Goal: Task Accomplishment & Management: Use online tool/utility

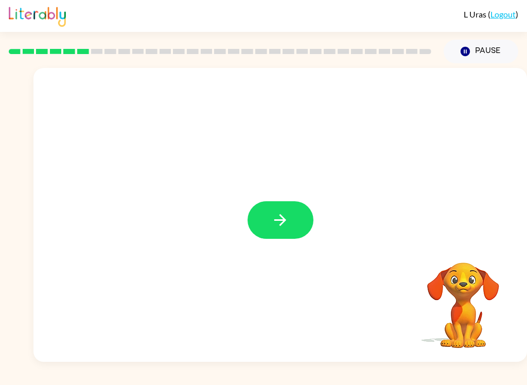
click at [295, 215] on button "button" at bounding box center [281, 220] width 66 height 38
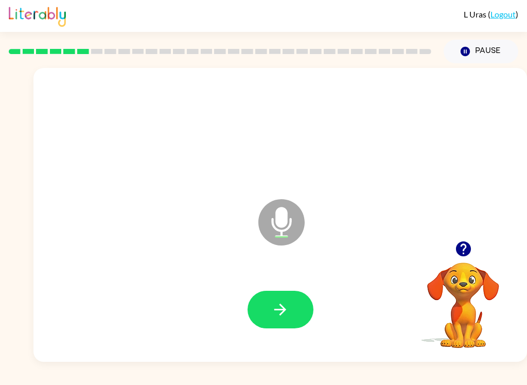
click at [279, 321] on button "button" at bounding box center [281, 310] width 66 height 38
click at [272, 313] on icon "button" at bounding box center [280, 310] width 18 height 18
click at [299, 313] on button "button" at bounding box center [281, 310] width 66 height 38
click at [282, 316] on icon "button" at bounding box center [280, 310] width 18 height 18
click at [272, 310] on icon "button" at bounding box center [280, 310] width 18 height 18
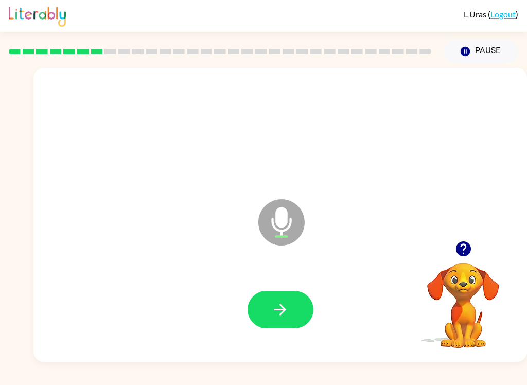
click at [278, 301] on icon "button" at bounding box center [280, 310] width 18 height 18
click at [268, 311] on button "button" at bounding box center [281, 310] width 66 height 38
click at [280, 311] on icon "button" at bounding box center [280, 310] width 18 height 18
click at [276, 305] on icon "button" at bounding box center [280, 310] width 18 height 18
click at [274, 315] on icon "button" at bounding box center [280, 310] width 18 height 18
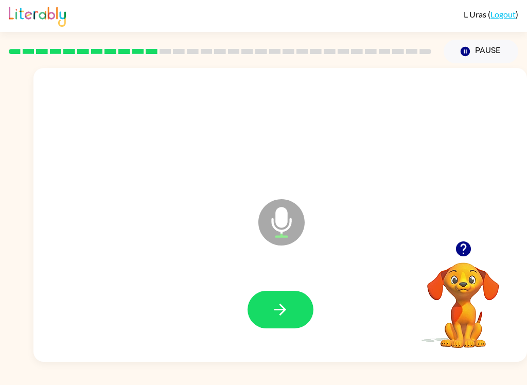
click at [297, 309] on button "button" at bounding box center [281, 310] width 66 height 38
click at [275, 307] on icon "button" at bounding box center [280, 310] width 18 height 18
click at [366, 204] on icon "Microphone The Microphone is here when it is your turn to talk" at bounding box center [333, 235] width 154 height 77
click at [289, 304] on icon "button" at bounding box center [280, 310] width 18 height 18
click at [288, 313] on icon "button" at bounding box center [280, 310] width 18 height 18
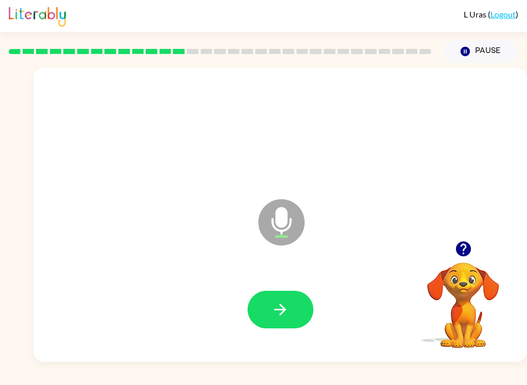
click at [288, 309] on icon "button" at bounding box center [280, 310] width 18 height 18
click at [464, 257] on icon "button" at bounding box center [464, 249] width 18 height 18
click at [283, 314] on icon "button" at bounding box center [280, 310] width 18 height 18
click at [296, 309] on button "button" at bounding box center [281, 310] width 66 height 38
click at [275, 314] on icon "button" at bounding box center [280, 310] width 18 height 18
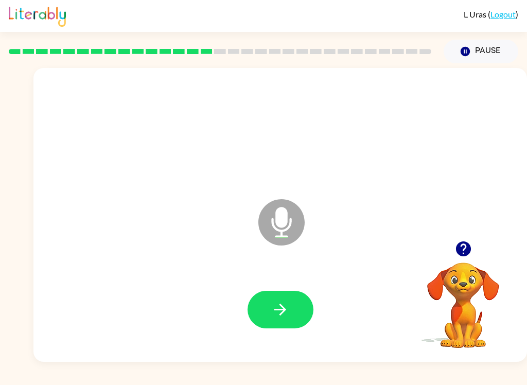
click at [280, 313] on icon "button" at bounding box center [280, 310] width 18 height 18
click at [469, 249] on icon "button" at bounding box center [463, 248] width 15 height 15
click at [279, 305] on icon "button" at bounding box center [280, 310] width 18 height 18
click at [274, 304] on icon "button" at bounding box center [280, 310] width 18 height 18
click at [362, 380] on div "L Uras ( Logout ) Pause Pause Microphone The Microphone is here when it is your…" at bounding box center [263, 192] width 527 height 385
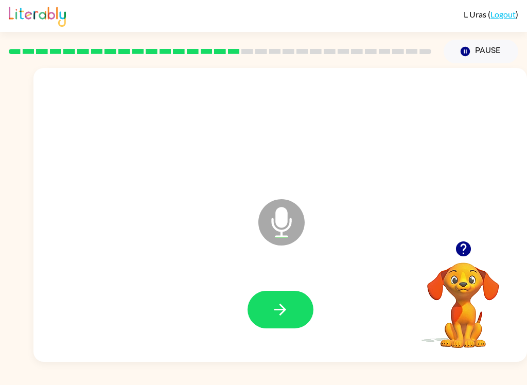
click at [463, 249] on icon "button" at bounding box center [463, 248] width 15 height 15
click at [280, 320] on button "button" at bounding box center [281, 310] width 66 height 38
click at [290, 305] on button "button" at bounding box center [281, 310] width 66 height 38
click at [282, 313] on icon "button" at bounding box center [280, 310] width 18 height 18
click at [266, 312] on button "button" at bounding box center [281, 310] width 66 height 38
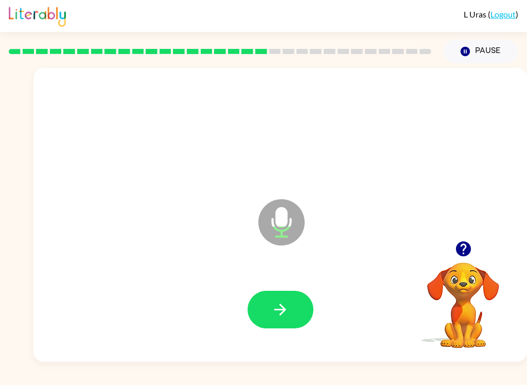
click at [467, 255] on icon "button" at bounding box center [463, 248] width 15 height 15
click at [274, 304] on icon "button" at bounding box center [280, 310] width 18 height 18
click at [469, 257] on icon "button" at bounding box center [464, 249] width 18 height 18
click at [457, 239] on button "button" at bounding box center [464, 249] width 26 height 26
click at [463, 245] on icon "button" at bounding box center [464, 249] width 18 height 18
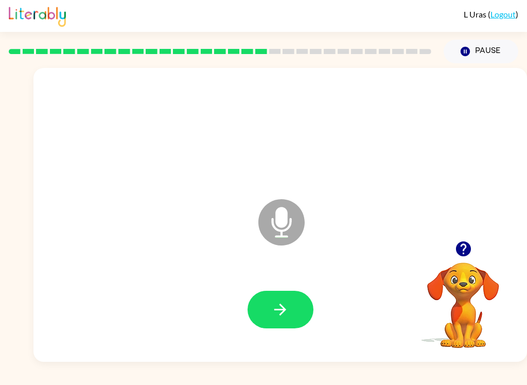
click at [286, 313] on icon "button" at bounding box center [280, 310] width 18 height 18
click at [269, 291] on button "button" at bounding box center [281, 310] width 66 height 38
click at [456, 251] on icon "button" at bounding box center [463, 248] width 15 height 15
click at [295, 311] on button "button" at bounding box center [281, 310] width 66 height 38
click at [273, 318] on icon "button" at bounding box center [280, 310] width 18 height 18
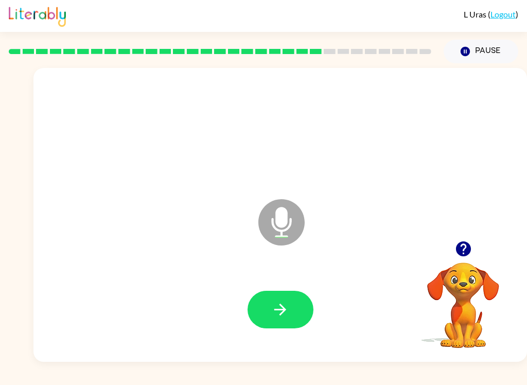
click at [286, 316] on icon "button" at bounding box center [280, 310] width 18 height 18
click at [285, 297] on button "button" at bounding box center [281, 310] width 66 height 38
click at [274, 302] on icon "button" at bounding box center [280, 310] width 18 height 18
click at [291, 291] on button "button" at bounding box center [281, 310] width 66 height 38
click at [295, 302] on button "button" at bounding box center [281, 310] width 66 height 38
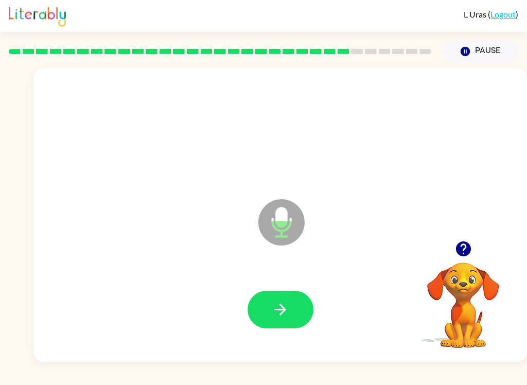
click at [282, 306] on icon "button" at bounding box center [280, 310] width 12 height 12
click at [466, 250] on icon "button" at bounding box center [463, 248] width 15 height 15
click at [284, 313] on icon "button" at bounding box center [280, 310] width 18 height 18
click at [296, 315] on button "button" at bounding box center [281, 310] width 66 height 38
click at [283, 324] on button "button" at bounding box center [281, 310] width 66 height 38
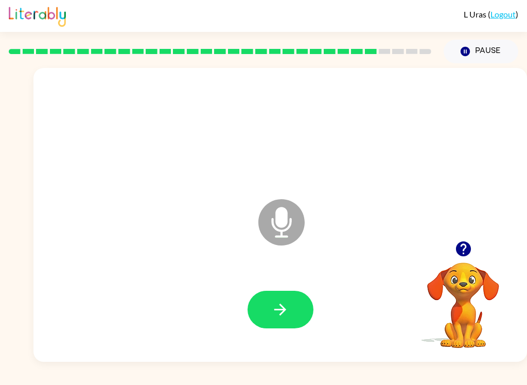
click at [297, 310] on button "button" at bounding box center [281, 310] width 66 height 38
click at [274, 311] on icon "button" at bounding box center [280, 310] width 18 height 18
click at [279, 303] on icon "button" at bounding box center [280, 310] width 18 height 18
click at [286, 303] on icon "button" at bounding box center [280, 310] width 18 height 18
click at [281, 317] on icon "button" at bounding box center [280, 310] width 18 height 18
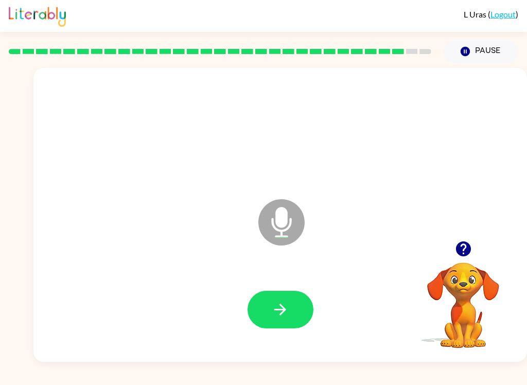
click at [281, 298] on button "button" at bounding box center [281, 310] width 66 height 38
click at [278, 309] on icon "button" at bounding box center [280, 310] width 12 height 12
click at [286, 324] on button "button" at bounding box center [281, 310] width 66 height 38
click at [291, 312] on button "button" at bounding box center [281, 310] width 66 height 38
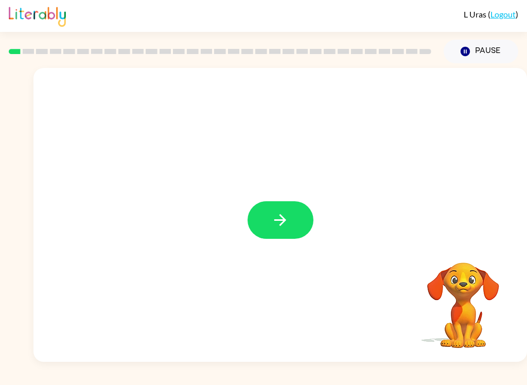
click at [297, 228] on button "button" at bounding box center [281, 220] width 66 height 38
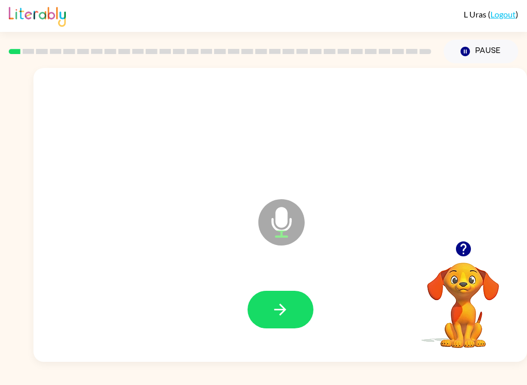
click at [517, 261] on div "Microphone The Microphone is here when it is your turn to talk" at bounding box center [280, 215] width 494 height 294
click at [466, 252] on icon "button" at bounding box center [463, 248] width 15 height 15
click at [286, 310] on icon "button" at bounding box center [280, 310] width 12 height 12
click at [277, 310] on icon "button" at bounding box center [280, 310] width 12 height 12
click at [280, 313] on icon "button" at bounding box center [280, 310] width 18 height 18
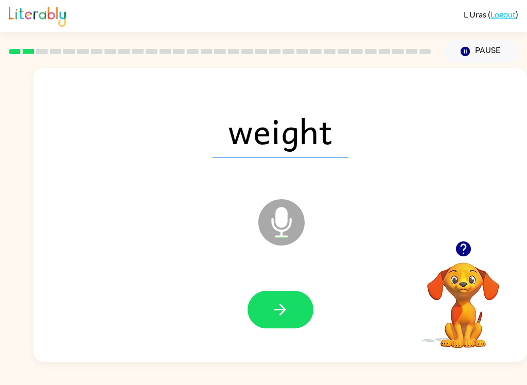
click at [286, 315] on icon "button" at bounding box center [280, 310] width 18 height 18
click at [275, 321] on button "button" at bounding box center [281, 310] width 66 height 38
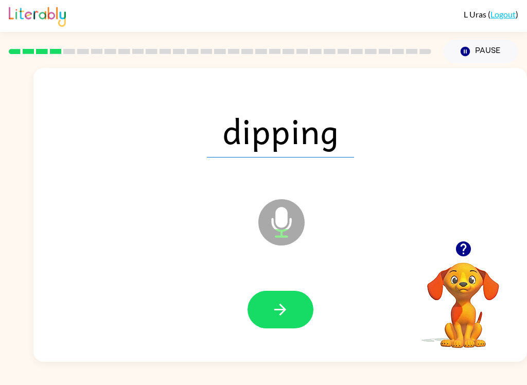
click at [290, 306] on button "button" at bounding box center [281, 310] width 66 height 38
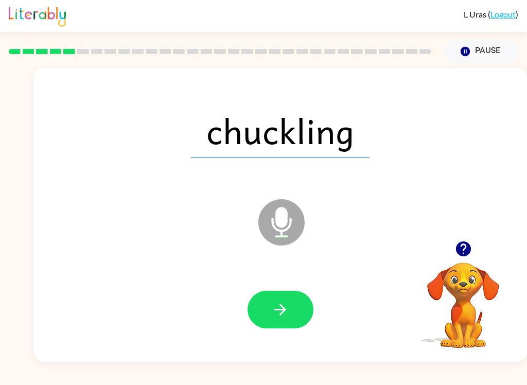
click at [278, 328] on button "button" at bounding box center [281, 310] width 66 height 38
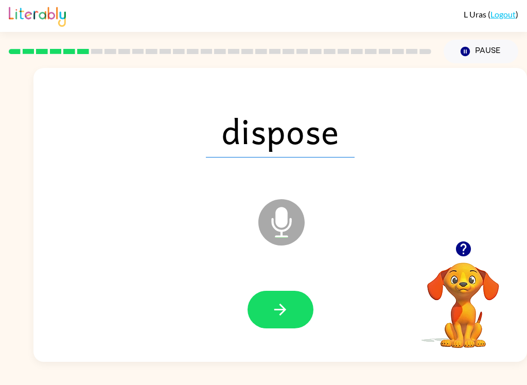
click at [282, 324] on button "button" at bounding box center [281, 310] width 66 height 38
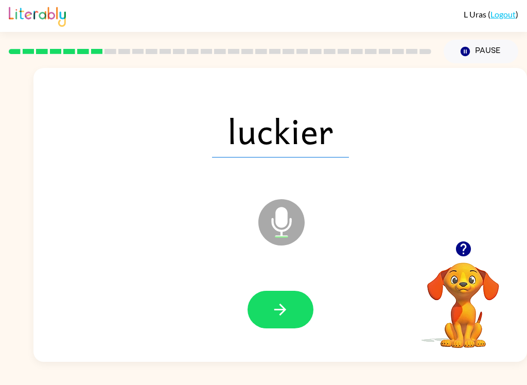
click at [281, 307] on icon "button" at bounding box center [280, 310] width 18 height 18
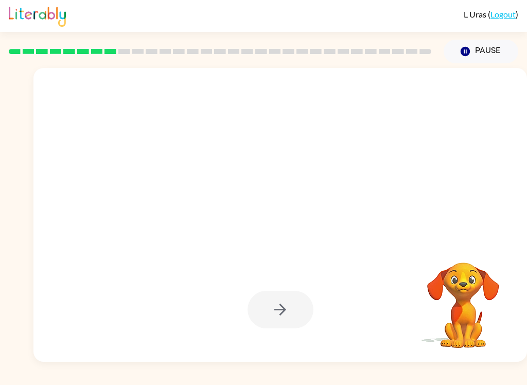
click at [242, 221] on div at bounding box center [280, 215] width 494 height 294
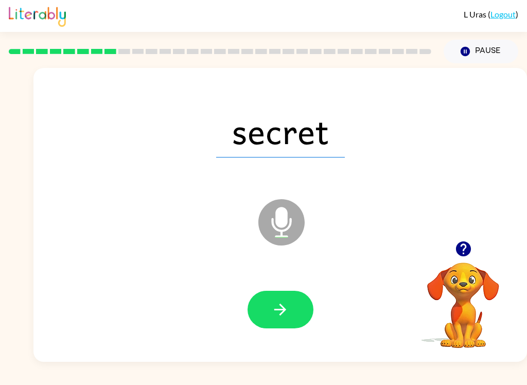
click at [279, 291] on button "button" at bounding box center [281, 310] width 66 height 38
click at [276, 318] on icon "button" at bounding box center [280, 310] width 18 height 18
click at [279, 324] on button "button" at bounding box center [281, 310] width 66 height 38
click at [274, 311] on icon "button" at bounding box center [280, 310] width 18 height 18
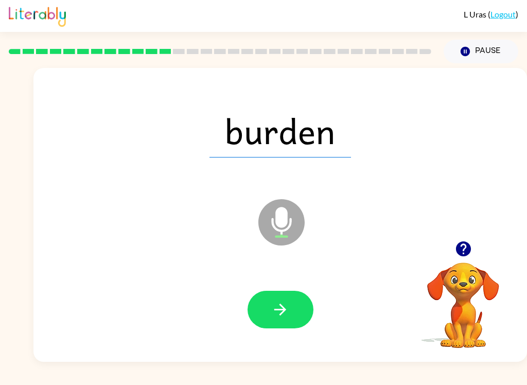
click at [267, 312] on button "button" at bounding box center [281, 310] width 66 height 38
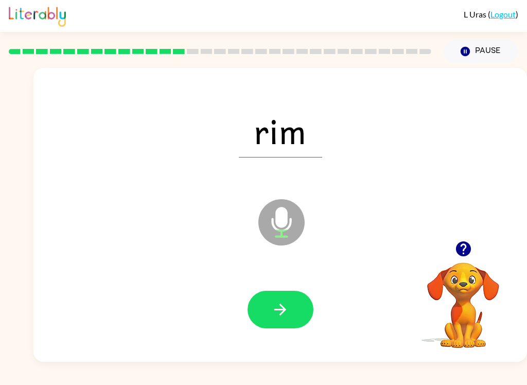
click at [273, 305] on icon "button" at bounding box center [280, 310] width 18 height 18
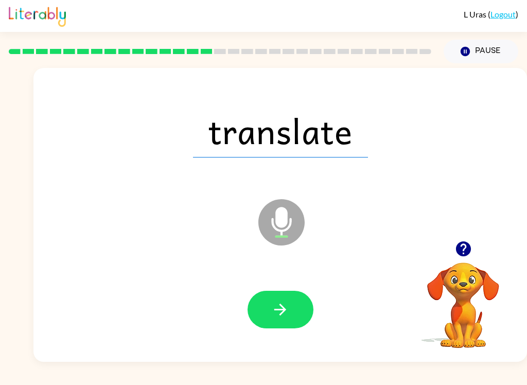
click at [295, 304] on button "button" at bounding box center [281, 310] width 66 height 38
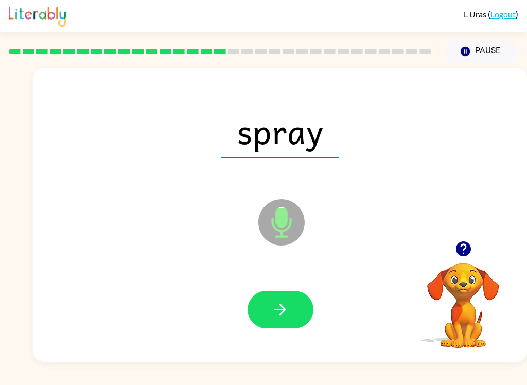
click at [278, 306] on icon "button" at bounding box center [280, 310] width 18 height 18
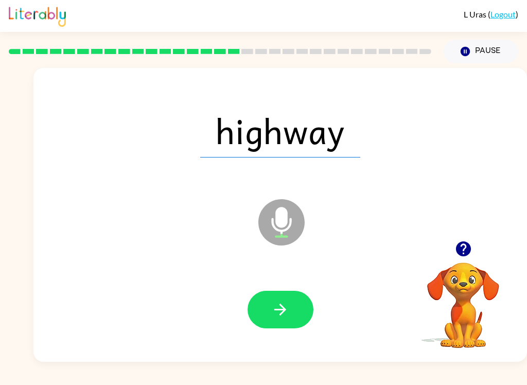
click at [281, 198] on icon "Microphone The Microphone is here when it is your turn to talk" at bounding box center [333, 235] width 154 height 77
click at [460, 250] on icon "button" at bounding box center [463, 248] width 15 height 15
click at [282, 239] on icon at bounding box center [281, 222] width 46 height 46
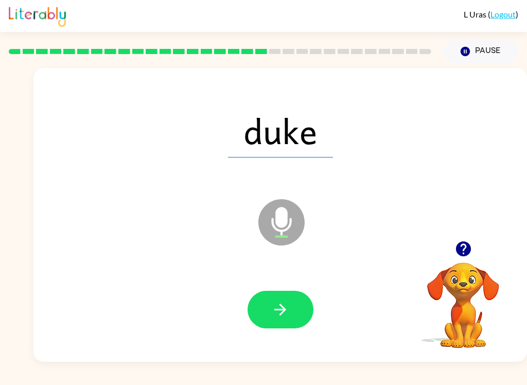
click at [280, 211] on icon "Microphone The Microphone is here when it is your turn to talk" at bounding box center [333, 235] width 154 height 77
click at [264, 253] on icon "Microphone The Microphone is here when it is your turn to talk" at bounding box center [333, 235] width 154 height 77
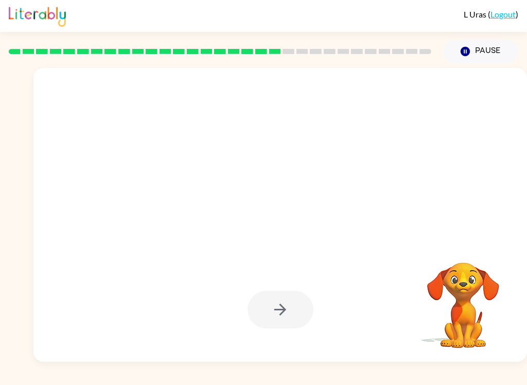
click at [484, 49] on button "Pause Pause" at bounding box center [481, 52] width 75 height 24
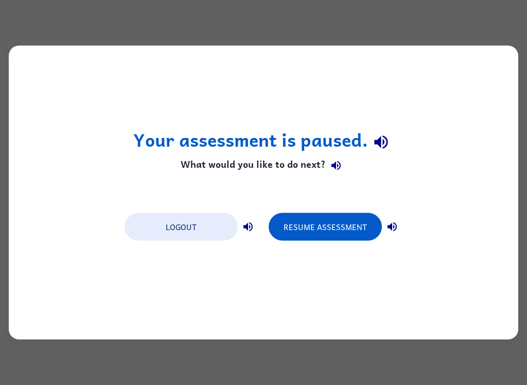
click at [208, 231] on button "Logout" at bounding box center [181, 227] width 113 height 28
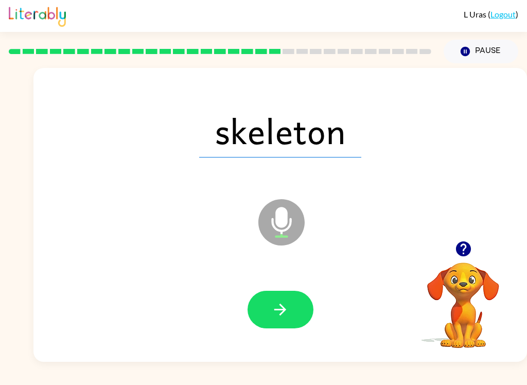
click at [268, 298] on button "button" at bounding box center [281, 310] width 66 height 38
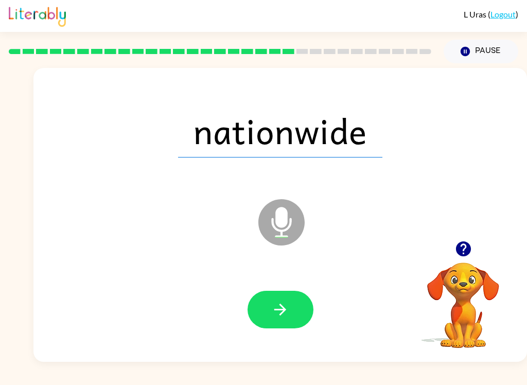
click at [298, 297] on button "button" at bounding box center [281, 310] width 66 height 38
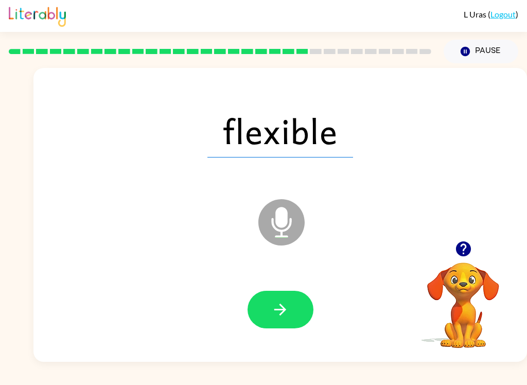
click at [273, 299] on button "button" at bounding box center [281, 310] width 66 height 38
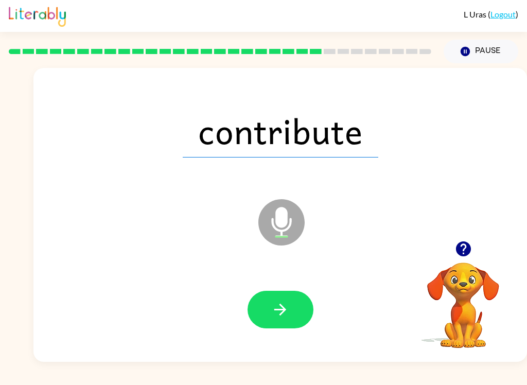
click at [282, 315] on icon "button" at bounding box center [280, 310] width 18 height 18
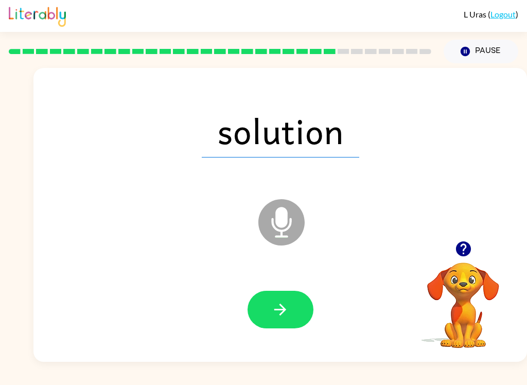
click at [276, 319] on icon "button" at bounding box center [280, 310] width 18 height 18
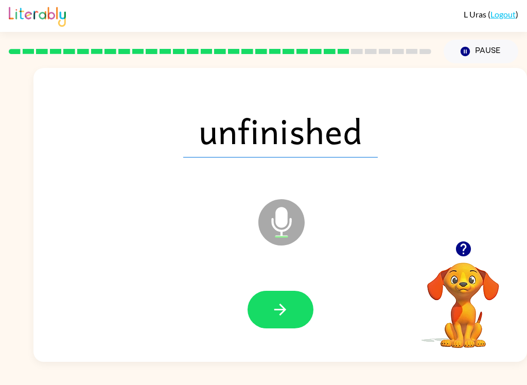
click at [290, 304] on button "button" at bounding box center [281, 310] width 66 height 38
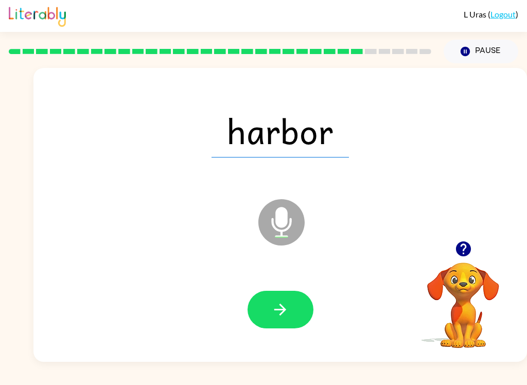
click at [292, 305] on button "button" at bounding box center [281, 310] width 66 height 38
click at [284, 303] on icon "button" at bounding box center [280, 310] width 18 height 18
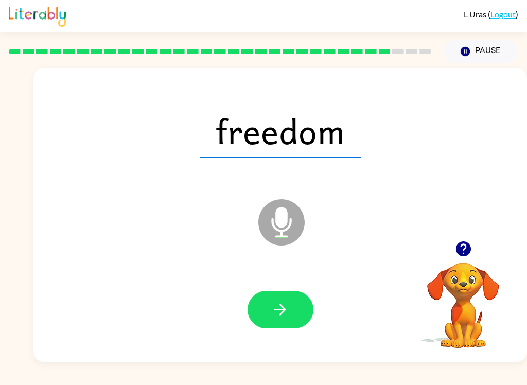
click at [299, 296] on button "button" at bounding box center [281, 310] width 66 height 38
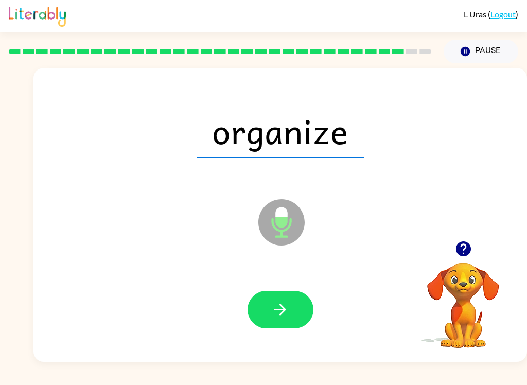
click at [289, 311] on button "button" at bounding box center [281, 310] width 66 height 38
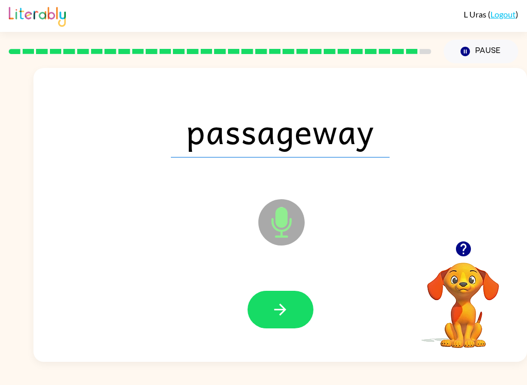
click at [280, 318] on icon "button" at bounding box center [280, 310] width 18 height 18
